Goal: Task Accomplishment & Management: Manage account settings

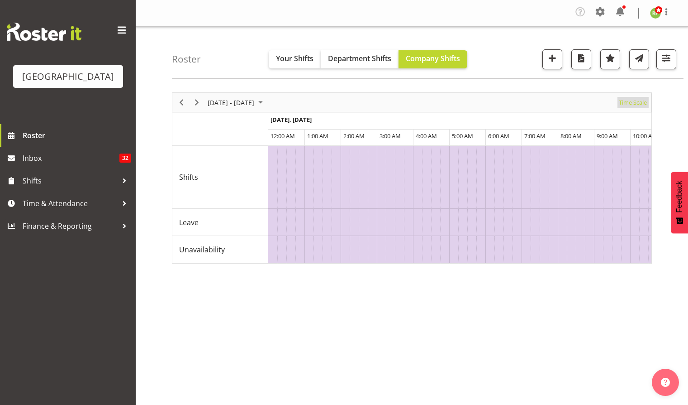
click at [635, 99] on span "Time Scale" at bounding box center [633, 102] width 30 height 11
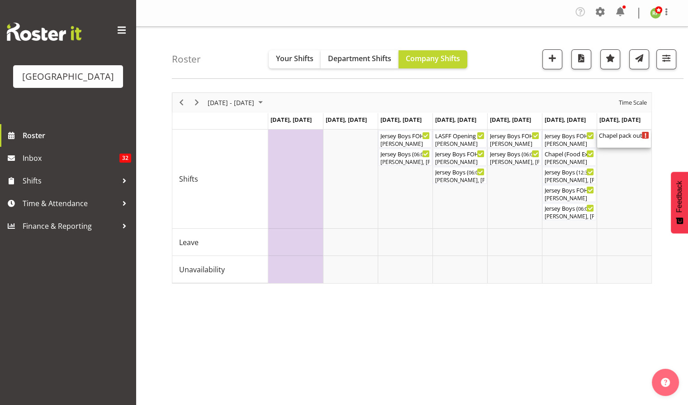
click at [623, 139] on div "Chapel pack out ( 09:00 AM - 11:00 AM )" at bounding box center [624, 138] width 50 height 17
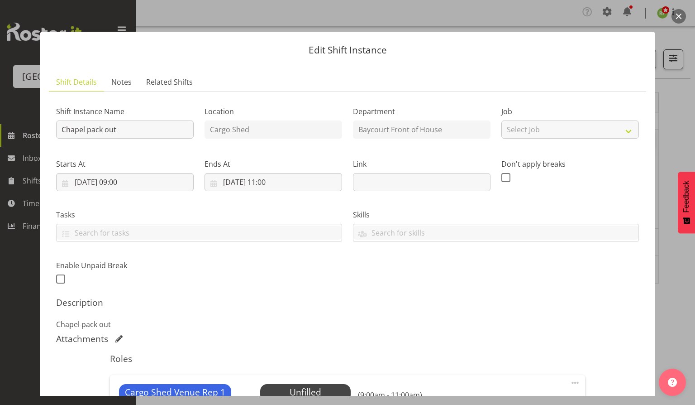
scroll to position [136, 0]
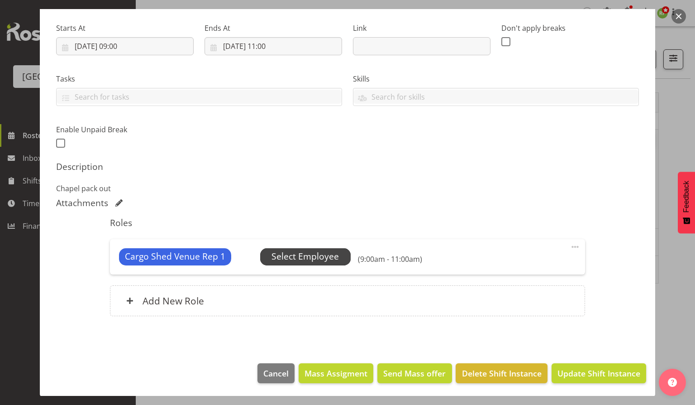
click at [315, 254] on span "Select Employee" at bounding box center [304, 256] width 67 height 13
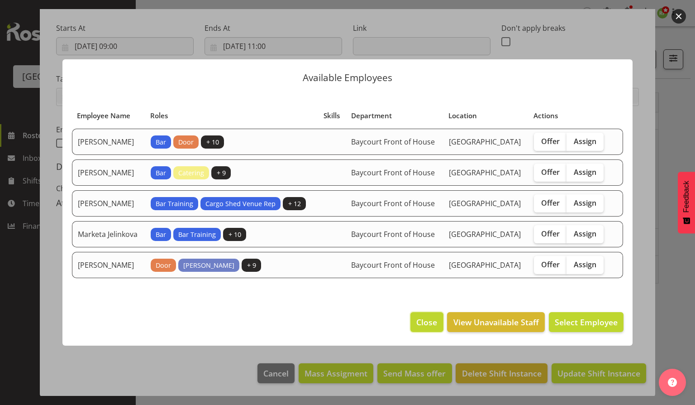
click at [434, 323] on button "Close" at bounding box center [426, 322] width 33 height 20
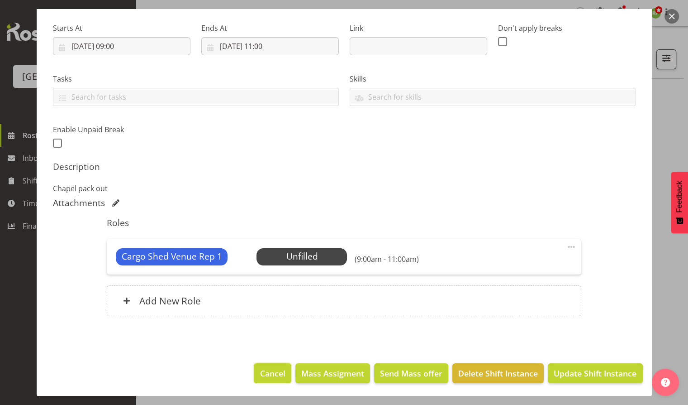
click at [272, 371] on span "Cancel" at bounding box center [272, 373] width 25 height 12
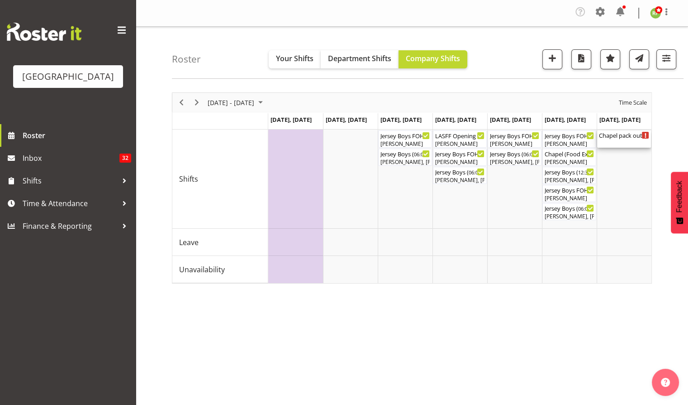
click at [622, 136] on div "Chapel pack out ( 09:00 AM - 11:00 AM )" at bounding box center [624, 134] width 50 height 9
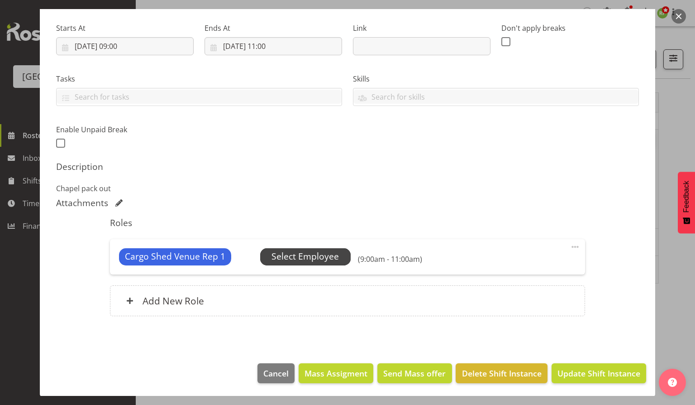
click at [313, 250] on span "Select Employee" at bounding box center [304, 256] width 67 height 13
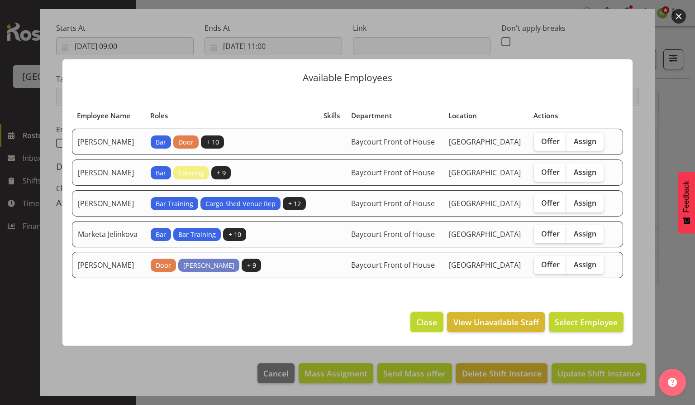
click at [437, 327] on span "Close" at bounding box center [426, 322] width 21 height 12
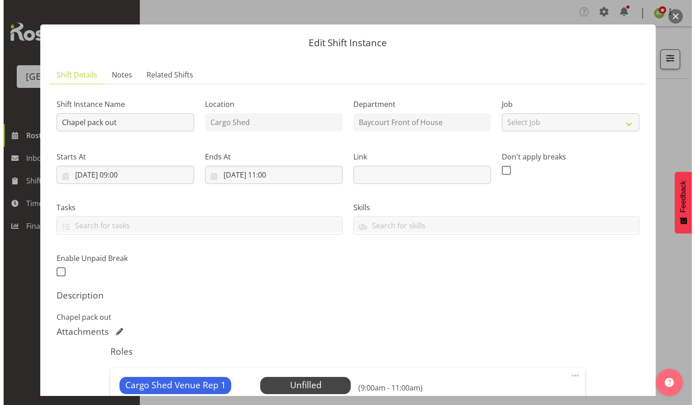
scroll to position [5, 0]
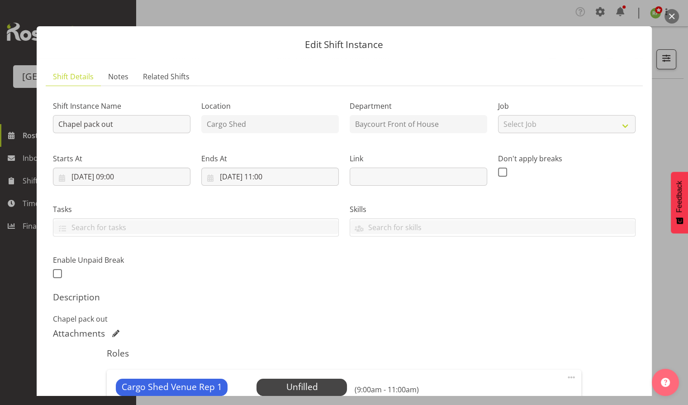
click at [673, 20] on button "button" at bounding box center [672, 16] width 14 height 14
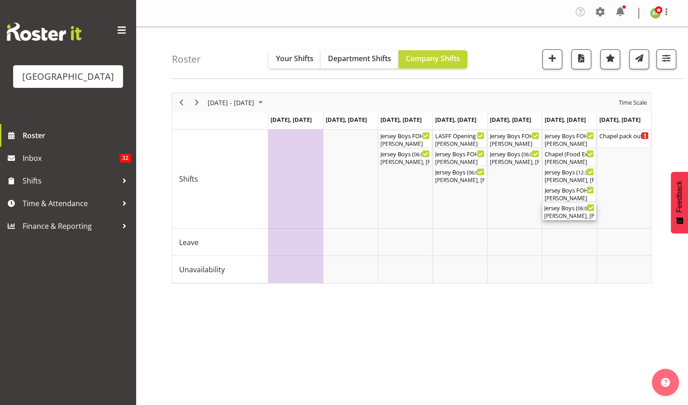
click at [562, 207] on div "Jersey Boys ( 06:00 PM - 11:59 PM )" at bounding box center [569, 207] width 50 height 9
click at [562, 207] on div at bounding box center [412, 187] width 480 height 191
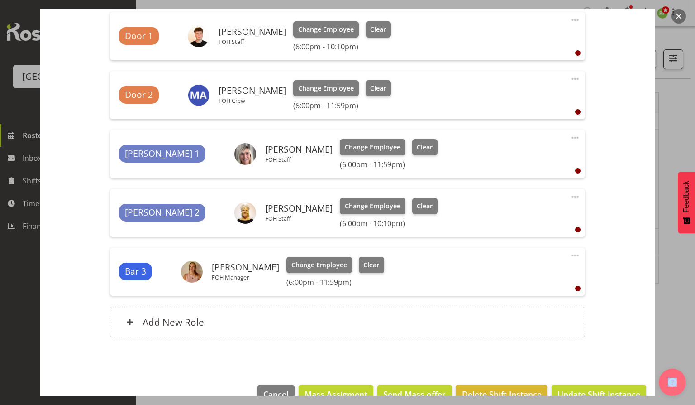
scroll to position [436, 0]
click at [677, 17] on button "button" at bounding box center [679, 16] width 14 height 14
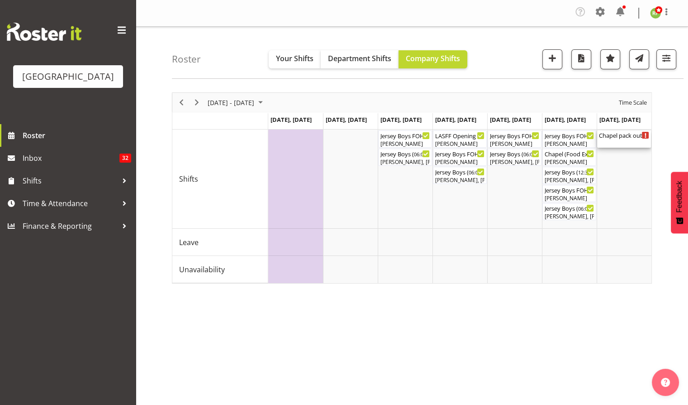
click at [617, 136] on div "Chapel pack out ( 09:00 AM - 11:00 AM )" at bounding box center [624, 134] width 50 height 9
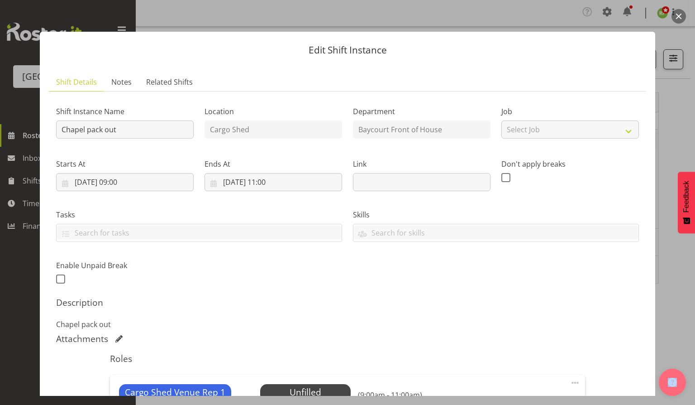
scroll to position [136, 0]
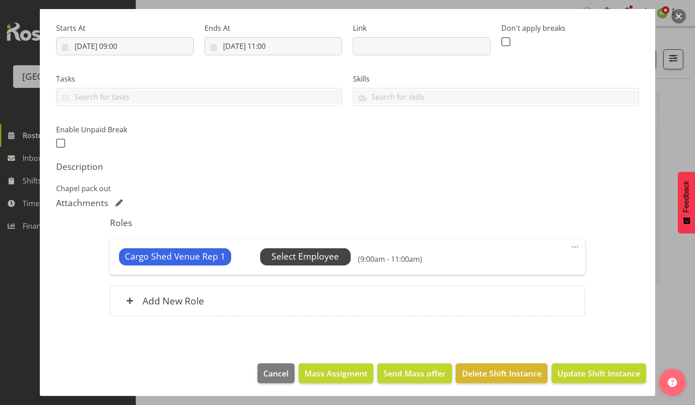
click at [307, 254] on span "Select Employee" at bounding box center [304, 256] width 67 height 13
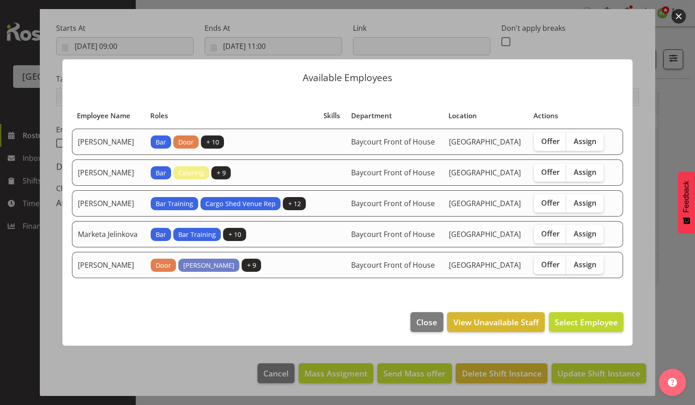
click at [482, 319] on footer "Close View Unavailable Staff Select Employee" at bounding box center [347, 324] width 570 height 43
drag, startPoint x: 482, startPoint y: 319, endPoint x: 431, endPoint y: 331, distance: 52.5
click at [431, 328] on span "Close" at bounding box center [426, 322] width 21 height 12
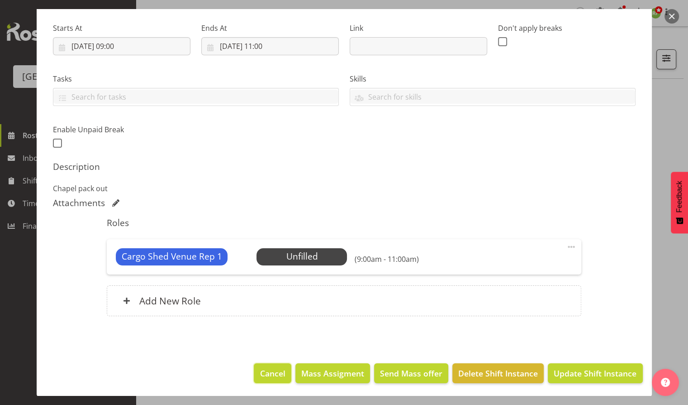
click at [273, 371] on span "Cancel" at bounding box center [272, 373] width 25 height 12
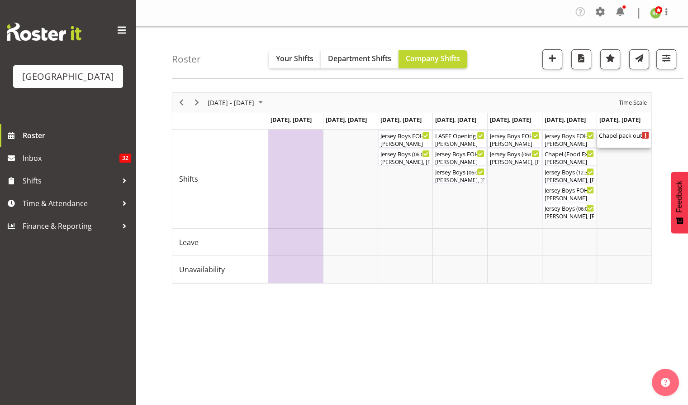
click at [632, 130] on div "Chapel pack out ( 09:00 AM - 11:00 AM )" at bounding box center [624, 134] width 50 height 9
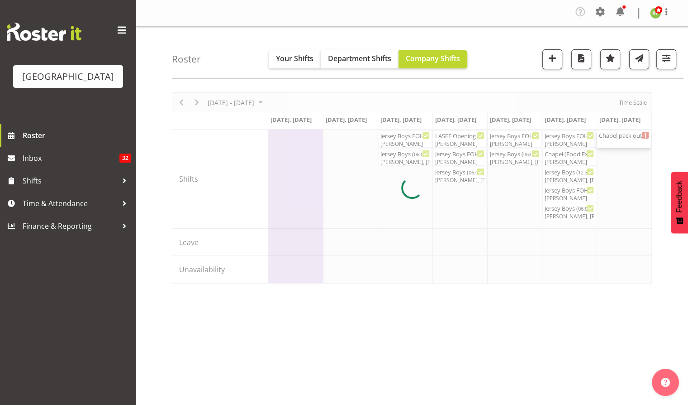
select select "8"
select select "2025"
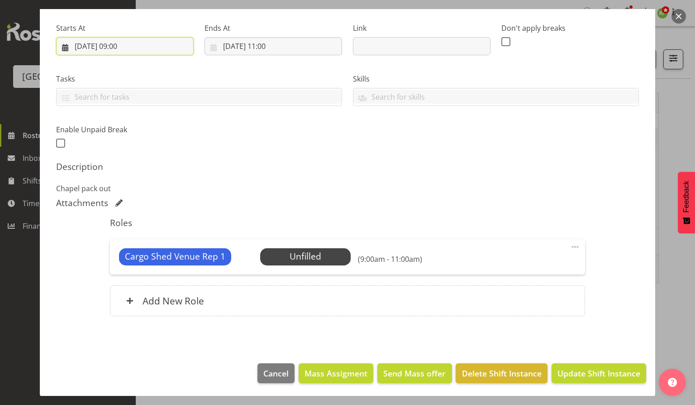
click at [125, 48] on input "[DATE] 09:00" at bounding box center [125, 46] width 138 height 18
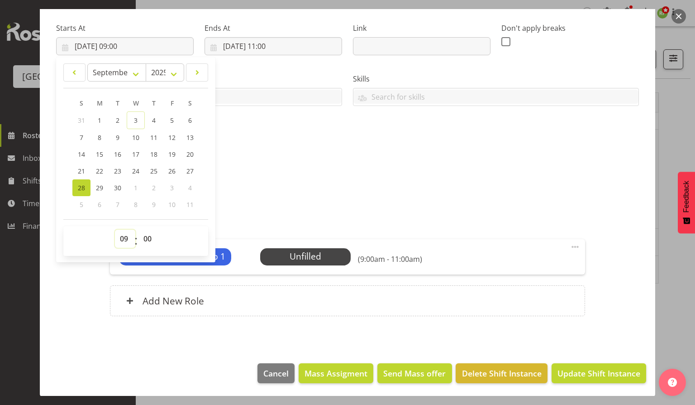
click at [123, 239] on select "00 01 02 03 04 05 06 07 08 09 10 11 12 13 14 15 16 17 18 19 20 21 22 23" at bounding box center [125, 238] width 20 height 18
select select "10"
click at [115, 229] on select "00 01 02 03 04 05 06 07 08 09 10 11 12 13 14 15 16 17 18 19 20 21 22 23" at bounding box center [125, 238] width 20 height 18
type input "[DATE] 10:00"
click at [146, 242] on select "00 01 02 03 04 05 06 07 08 09 10 11 12 13 14 15 16 17 18 19 20 21 22 23 24 25 2…" at bounding box center [148, 238] width 20 height 18
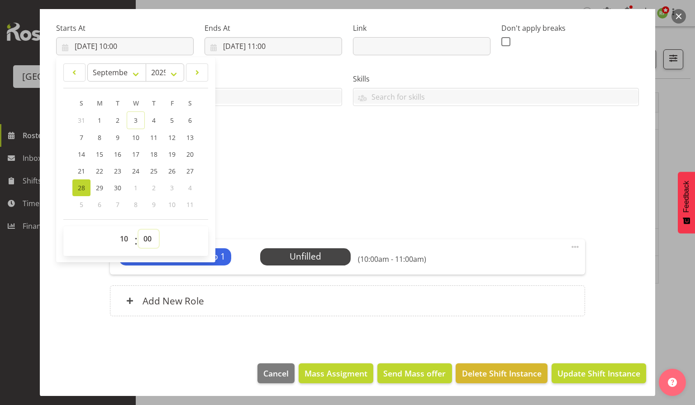
select select "30"
type input "[DATE] 10:30"
click at [289, 164] on h5 "Description" at bounding box center [347, 166] width 583 height 11
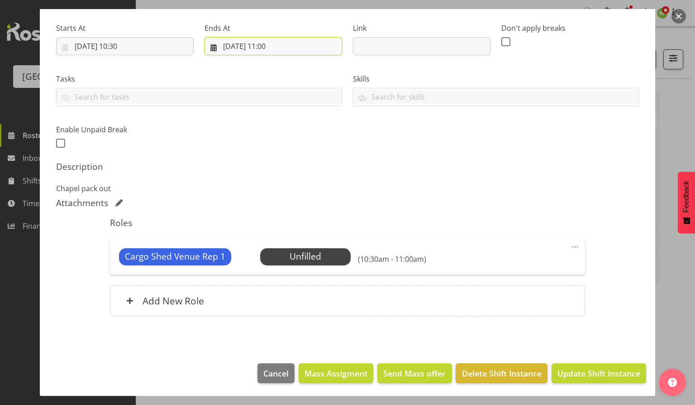
click at [271, 48] on input "[DATE] 11:00" at bounding box center [274, 46] width 138 height 18
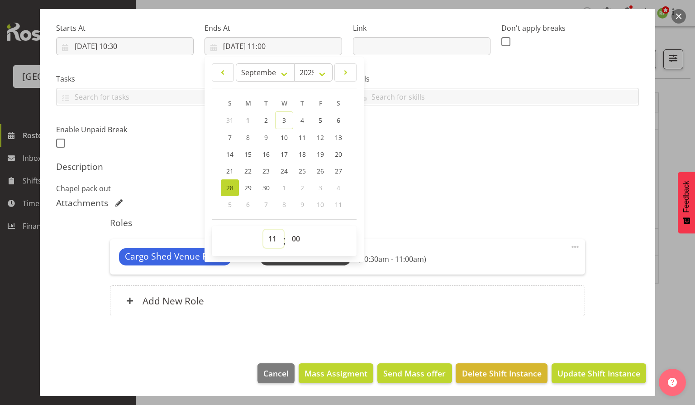
click at [272, 243] on select "00 01 02 03 04 05 06 07 08 09 10 11 12 13 14 15 16 17 18 19 20 21 22 23" at bounding box center [273, 238] width 20 height 18
select select "12"
click at [263, 229] on select "00 01 02 03 04 05 06 07 08 09 10 11 12 13 14 15 16 17 18 19 20 21 22 23" at bounding box center [273, 238] width 20 height 18
type input "[DATE] 12:00"
click at [294, 236] on select "00 01 02 03 04 05 06 07 08 09 10 11 12 13 14 15 16 17 18 19 20 21 22 23 24 25 2…" at bounding box center [297, 238] width 20 height 18
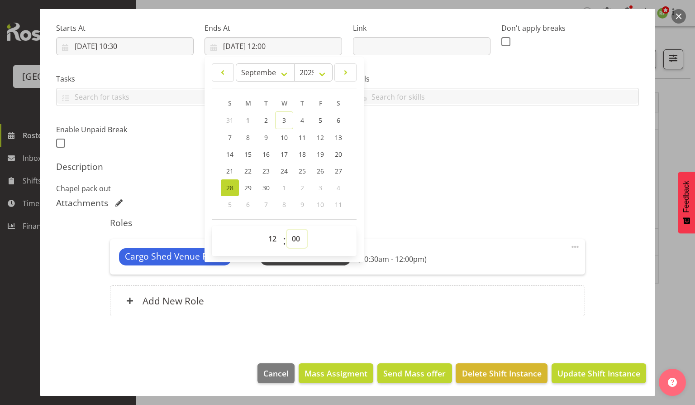
click at [287, 229] on select "00 01 02 03 04 05 06 07 08 09 10 11 12 13 14 15 16 17 18 19 20 21 22 23 24 25 2…" at bounding box center [297, 238] width 20 height 18
click at [270, 250] on span "00 01 02 03 04 05 06 07 08 09 10 11 12 13 14 15 16 17 18 19 20 21 22 23" at bounding box center [273, 240] width 20 height 23
click at [268, 238] on select "00 01 02 03 04 05 06 07 08 09 10 11 12 13 14 15 16 17 18 19 20 21 22 23" at bounding box center [273, 238] width 20 height 18
select select "13"
click at [263, 229] on select "00 01 02 03 04 05 06 07 08 09 10 11 12 13 14 15 16 17 18 19 20 21 22 23" at bounding box center [273, 238] width 20 height 18
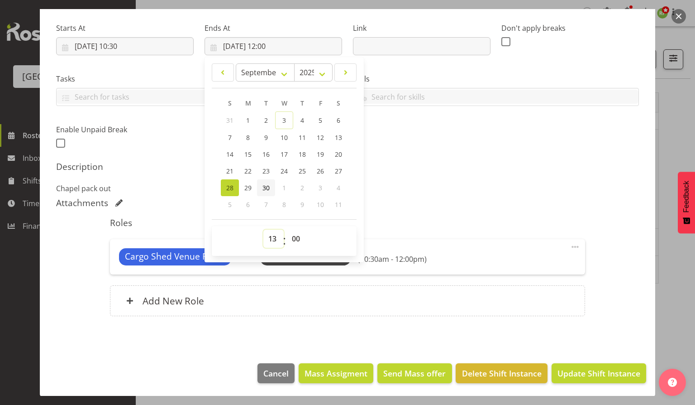
type input "[DATE] 13:00"
click at [414, 156] on div "Shift Instance Name Chapel pack out Location Cargo Shed Department Baycourt Fro…" at bounding box center [347, 145] width 583 height 364
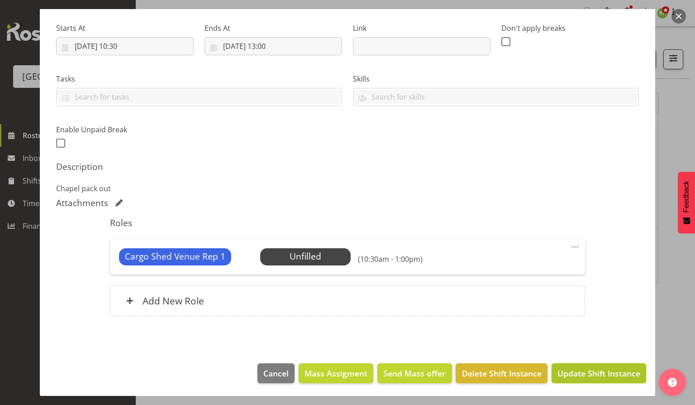
click at [576, 377] on span "Update Shift Instance" at bounding box center [598, 373] width 83 height 12
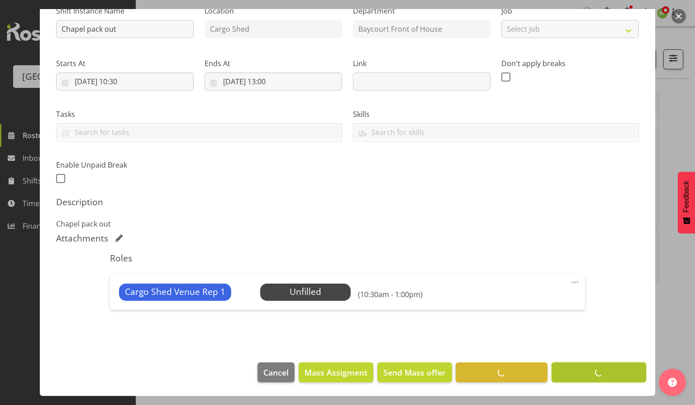
scroll to position [100, 0]
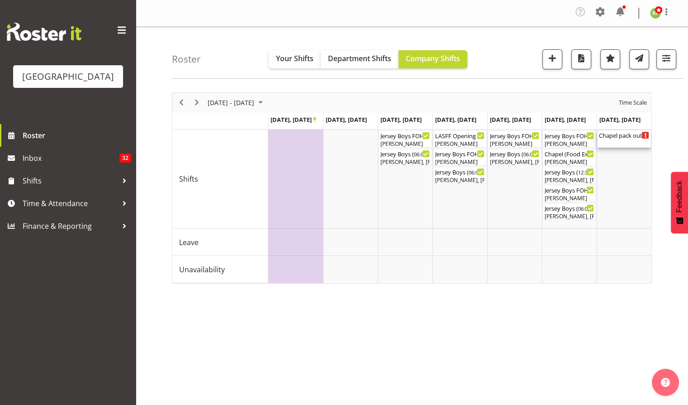
click at [621, 144] on div "Chapel pack out ( 10:30 AM - 01:00 PM )" at bounding box center [624, 138] width 50 height 17
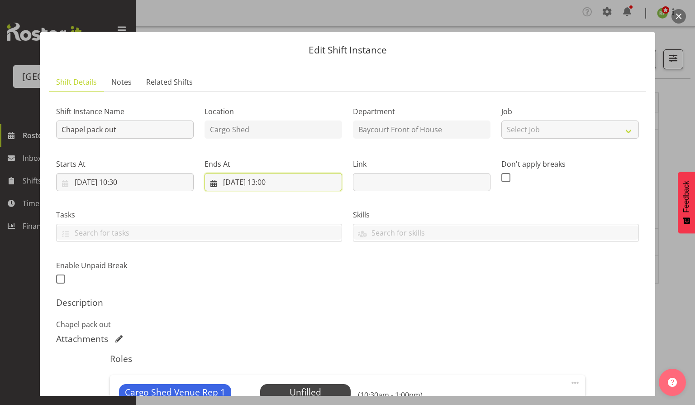
click at [275, 186] on input "[DATE] 13:00" at bounding box center [274, 182] width 138 height 18
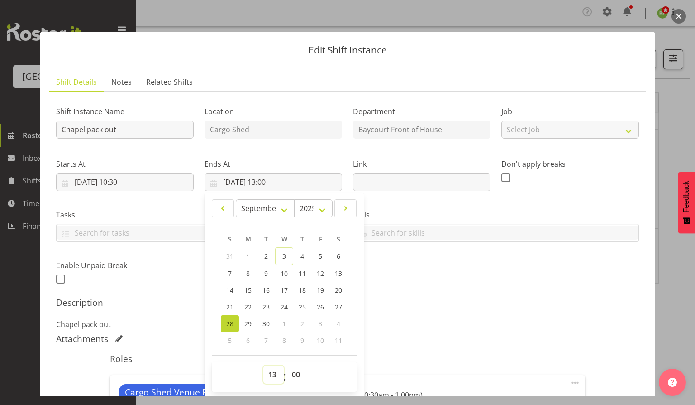
click at [270, 374] on select "00 01 02 03 04 05 06 07 08 09 10 11 12 13 14 15 16 17 18 19 20 21 22 23" at bounding box center [273, 374] width 20 height 18
click at [379, 312] on div "Description Chapel pack out" at bounding box center [347, 313] width 583 height 33
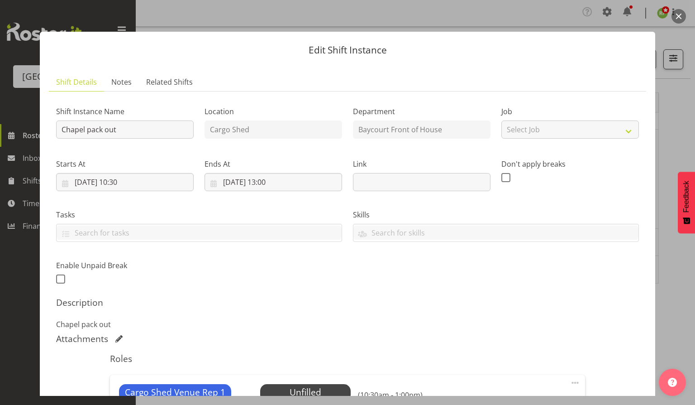
click at [678, 19] on button "button" at bounding box center [679, 16] width 14 height 14
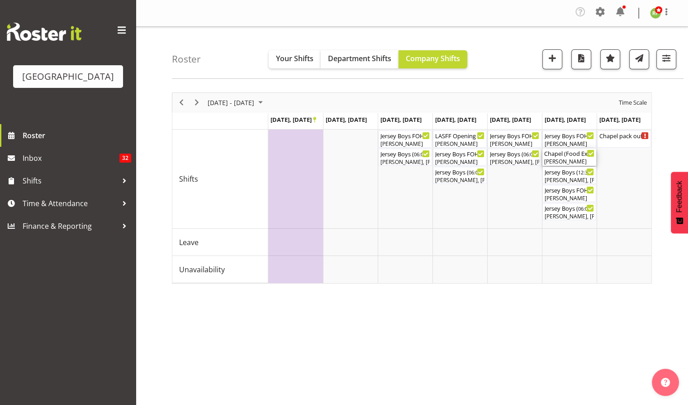
click at [571, 153] on div "Chapel (Food Experience / Party) Cargo Shed ( 12:00 PM - 11:59 PM )" at bounding box center [569, 152] width 50 height 9
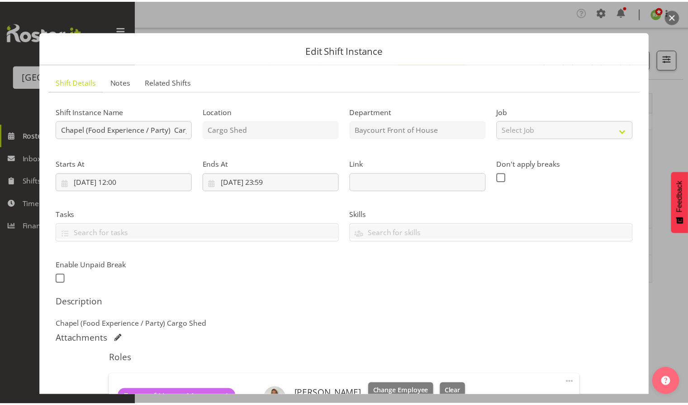
scroll to position [96, 0]
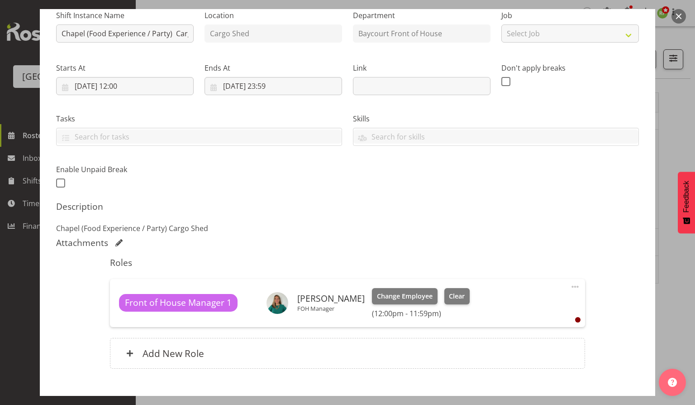
click at [679, 23] on button "button" at bounding box center [679, 16] width 14 height 14
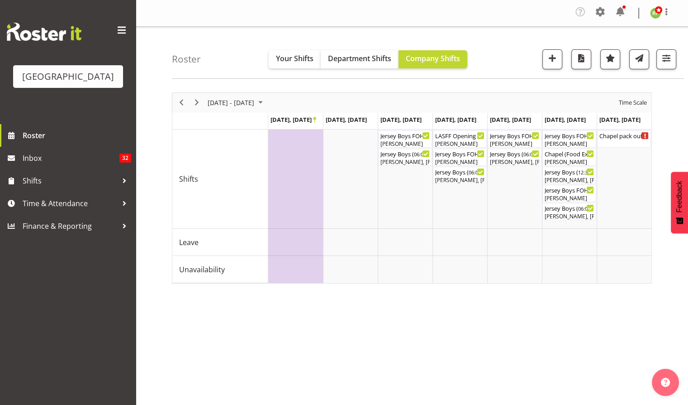
click at [486, 45] on div "Roster Your Shifts Department Shifts Company Shifts All Locations [GEOGRAPHIC_D…" at bounding box center [428, 53] width 512 height 52
